Goal: Navigation & Orientation: Understand site structure

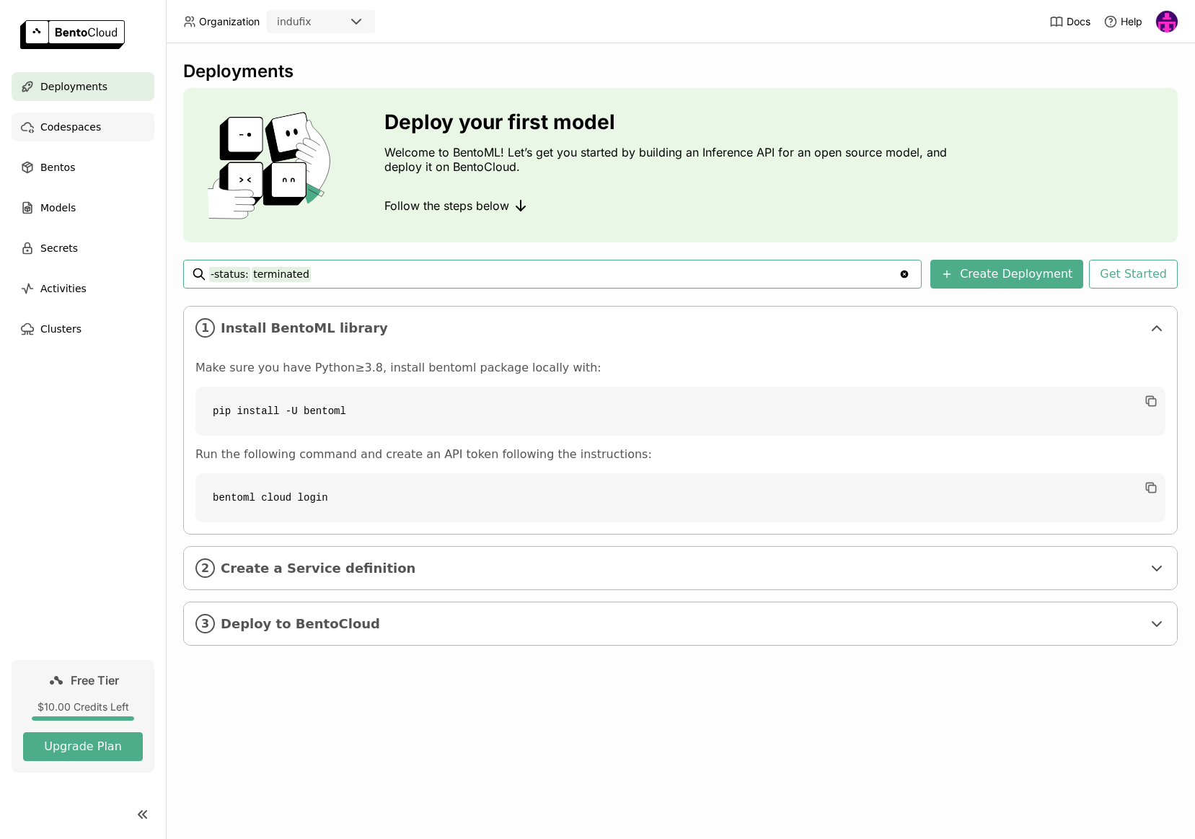
click at [71, 128] on span "Codespaces" at bounding box center [70, 126] width 61 height 17
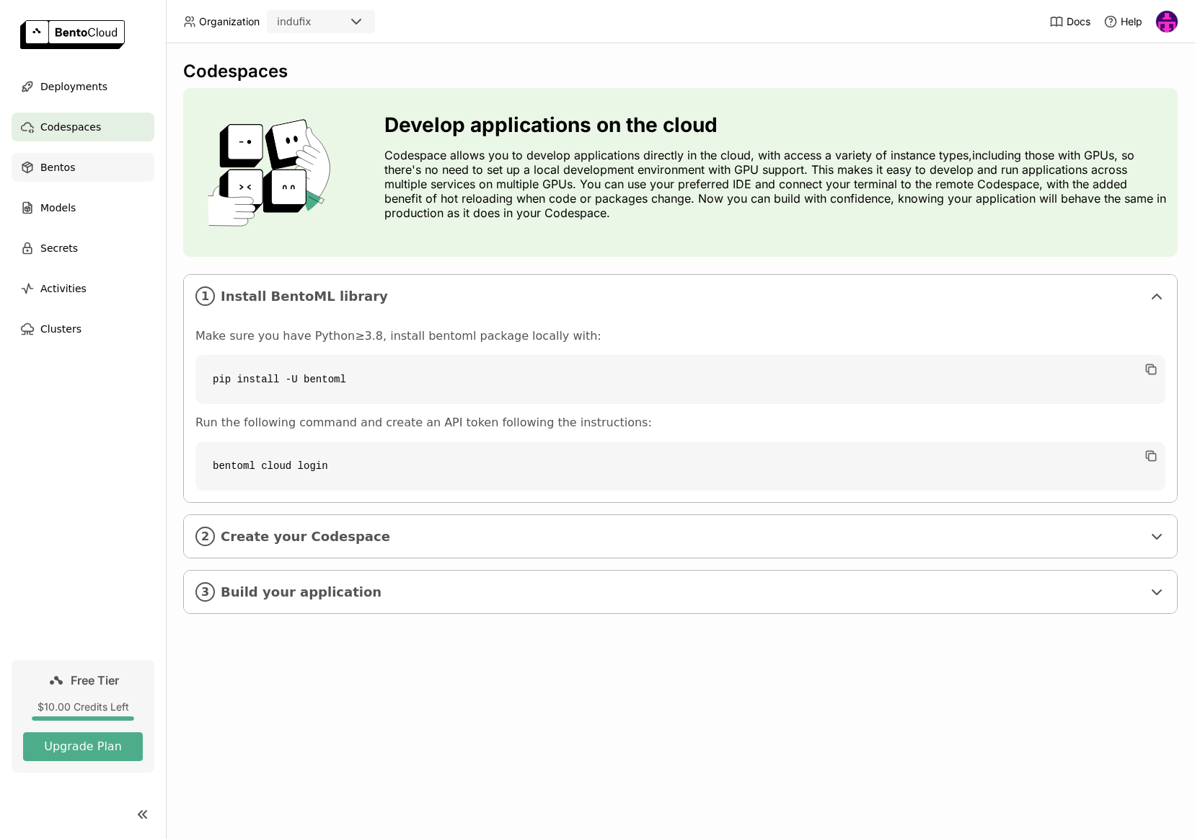
click at [58, 162] on span "Bentos" at bounding box center [57, 167] width 35 height 17
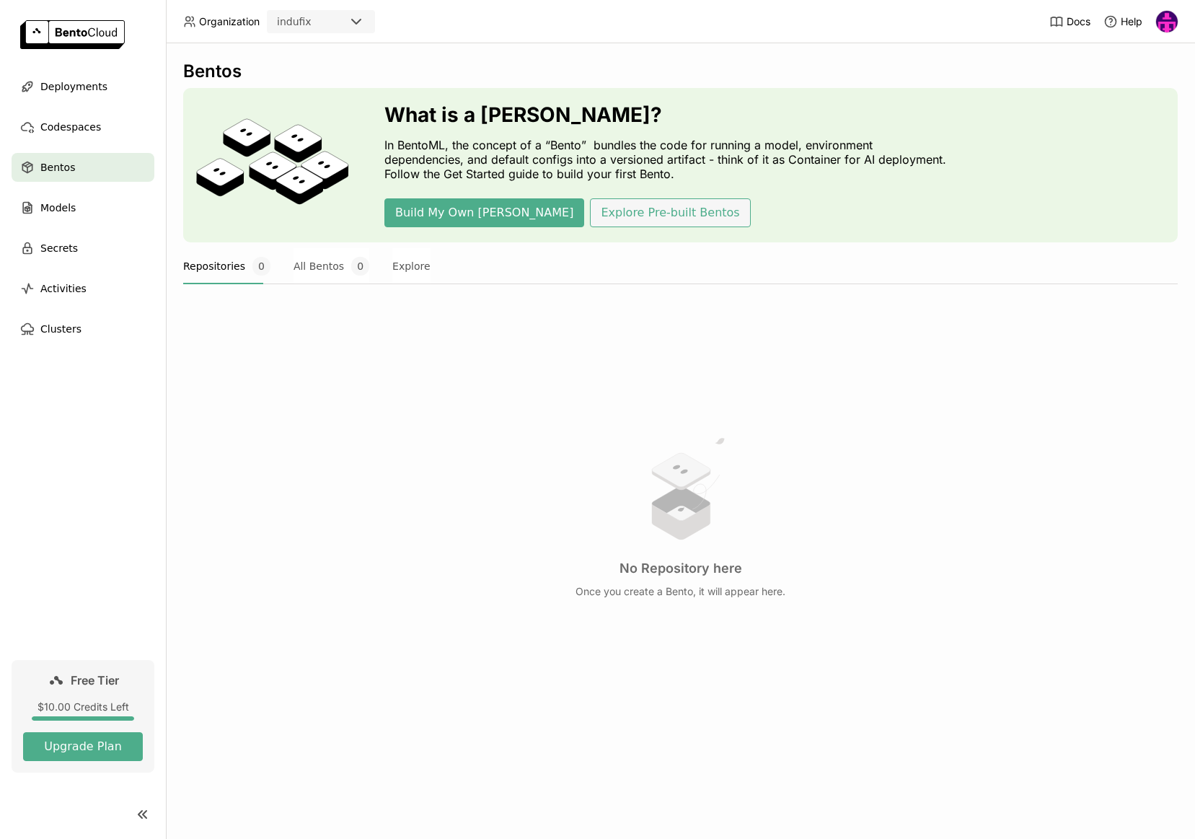
click at [610, 208] on button "Explore Pre-built Bentos" at bounding box center [670, 212] width 160 height 29
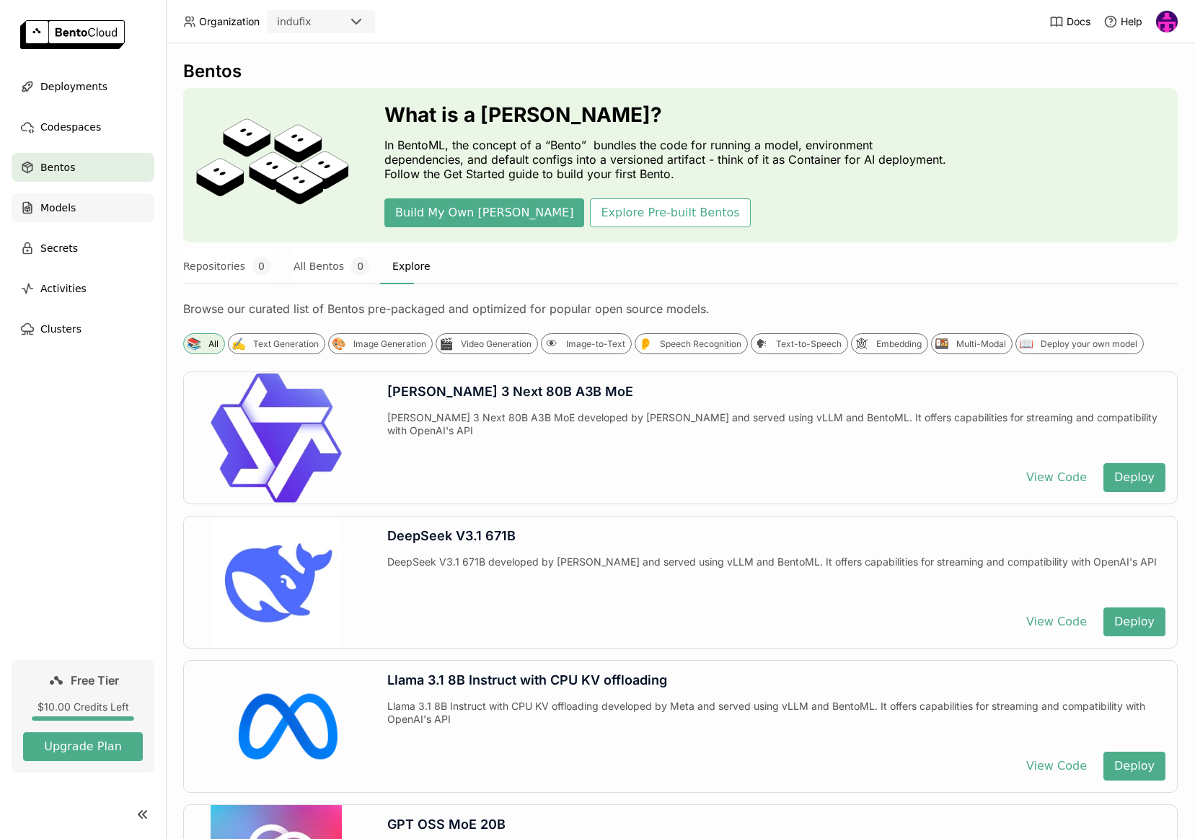
click at [90, 197] on div "Models" at bounding box center [83, 207] width 143 height 29
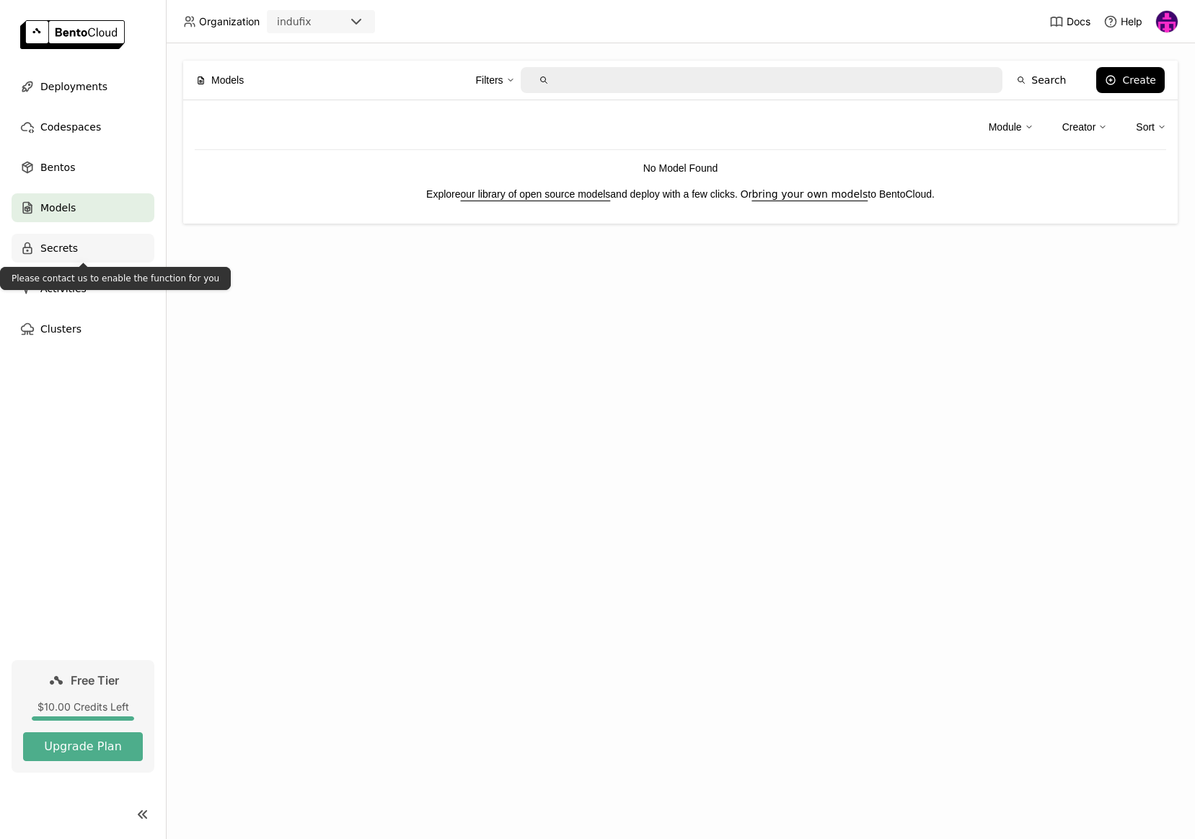
click at [56, 237] on div "Secrets" at bounding box center [83, 248] width 143 height 29
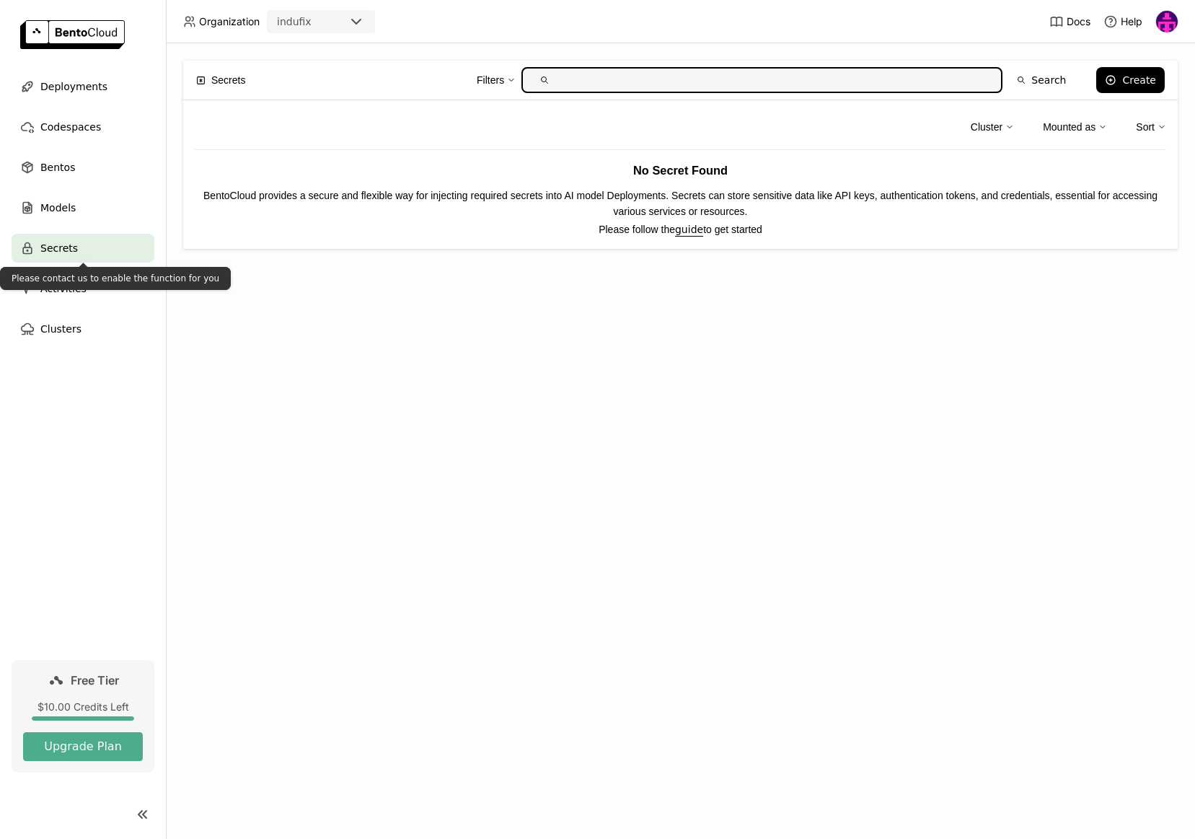
click at [68, 303] on ul "Deployments Codespaces Bentos Models Secrets Activities Clusters" at bounding box center [83, 207] width 166 height 271
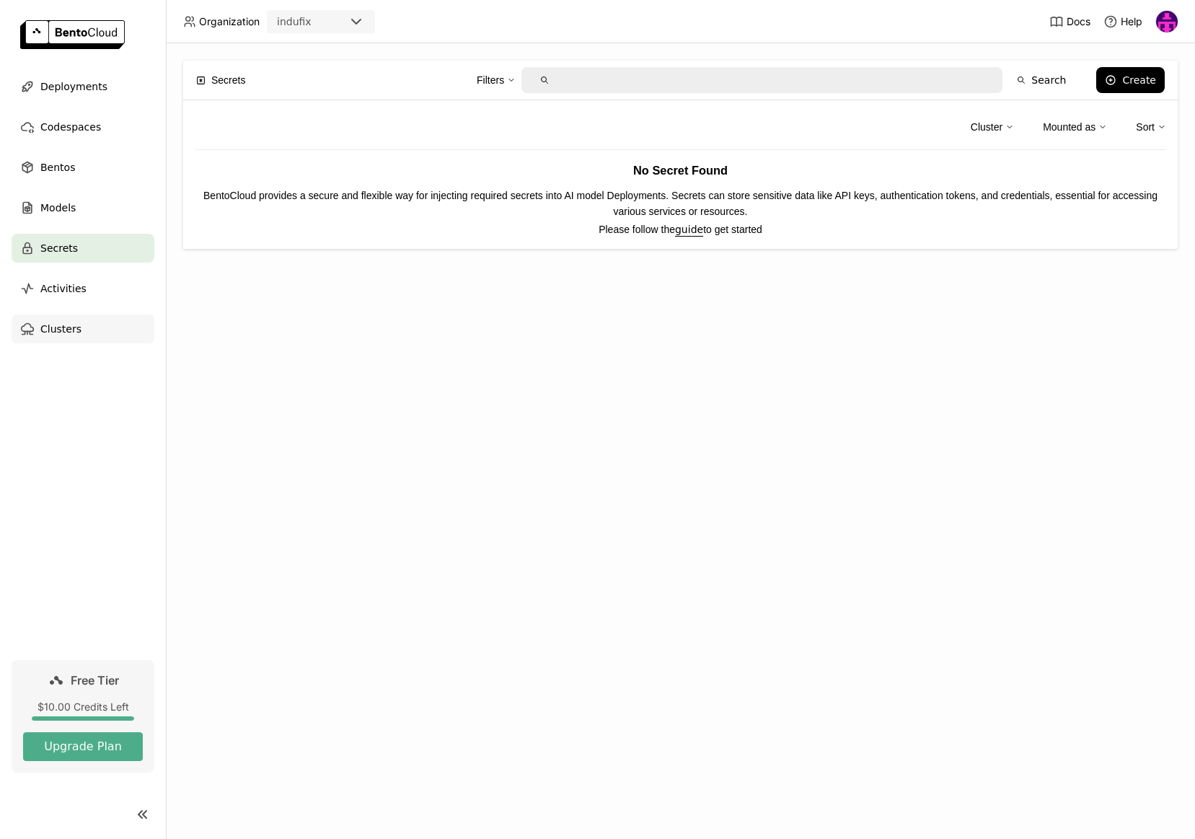
click at [63, 334] on span "Clusters" at bounding box center [60, 328] width 41 height 17
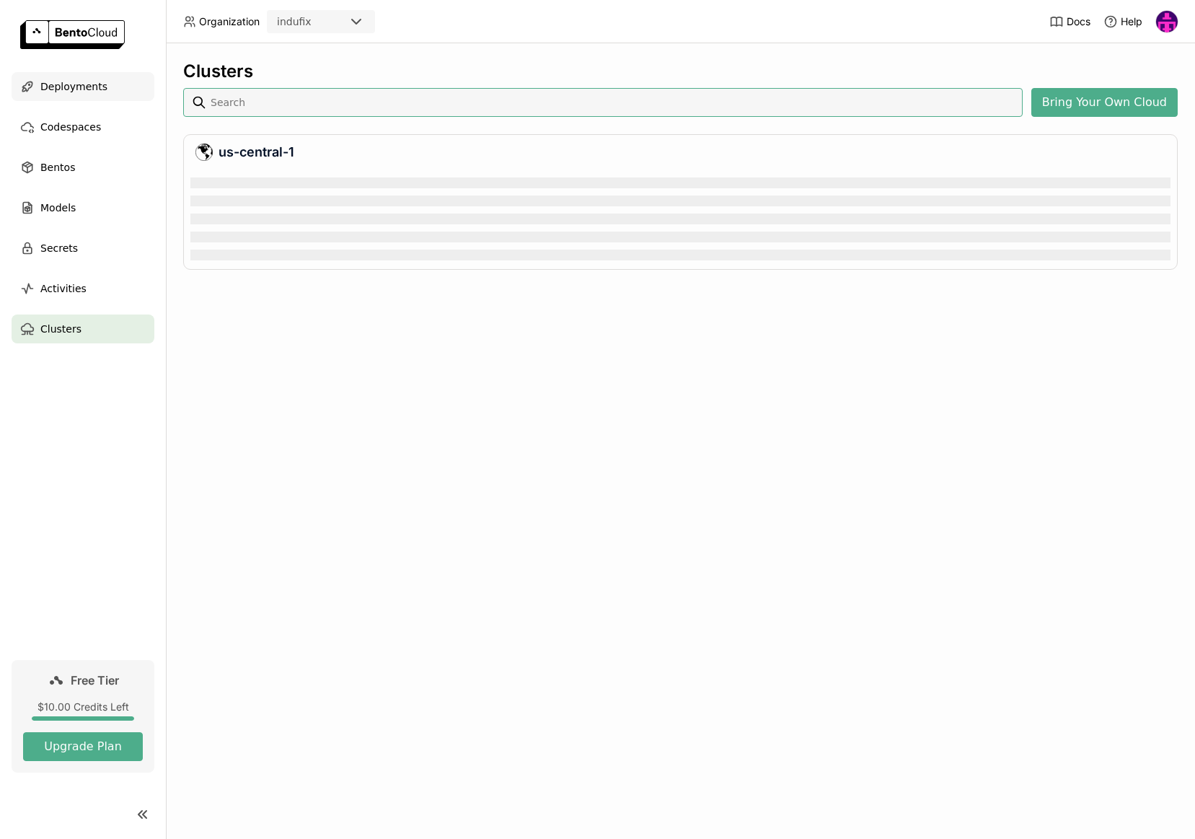
click at [75, 82] on span "Deployments" at bounding box center [73, 86] width 67 height 17
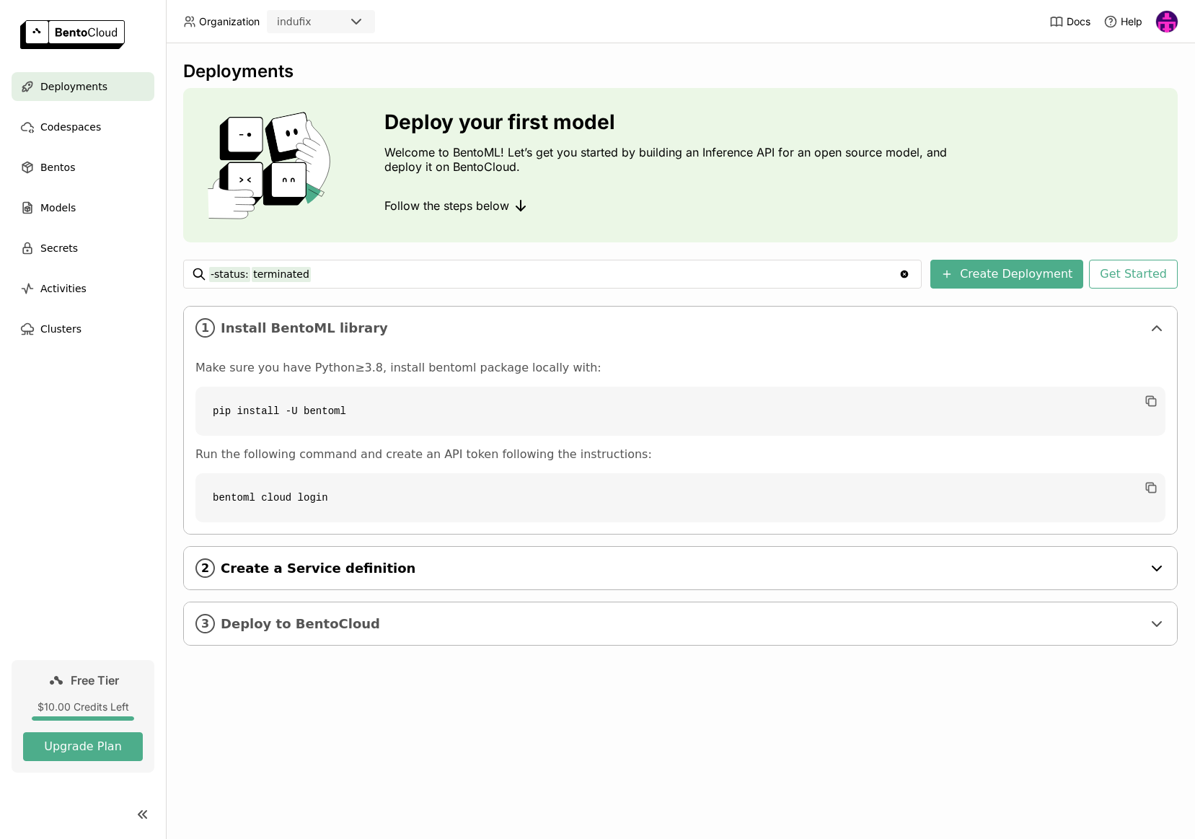
click at [480, 569] on span "Create a Service definition" at bounding box center [682, 568] width 922 height 16
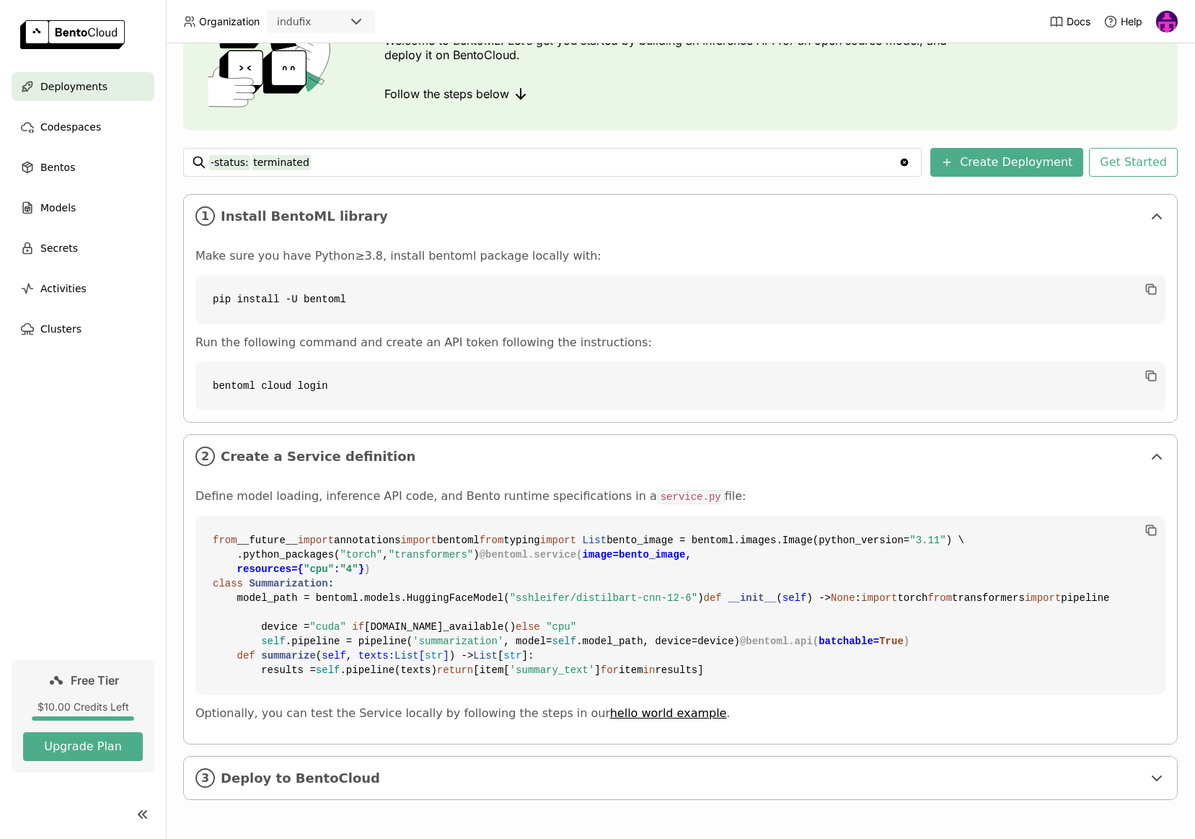
scroll to position [372, 0]
click at [529, 763] on div "3 Deploy to BentoCloud" at bounding box center [680, 777] width 993 height 43
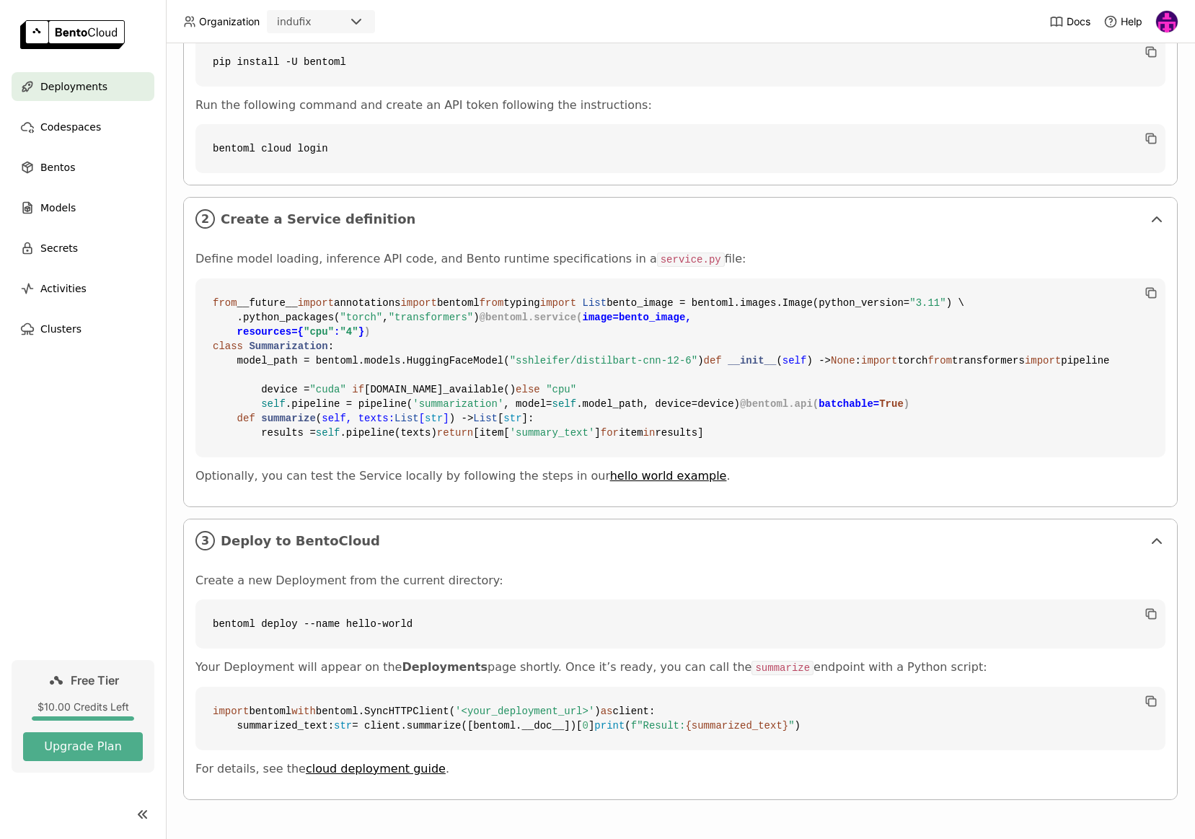
scroll to position [653, 0]
